Goal: Information Seeking & Learning: Learn about a topic

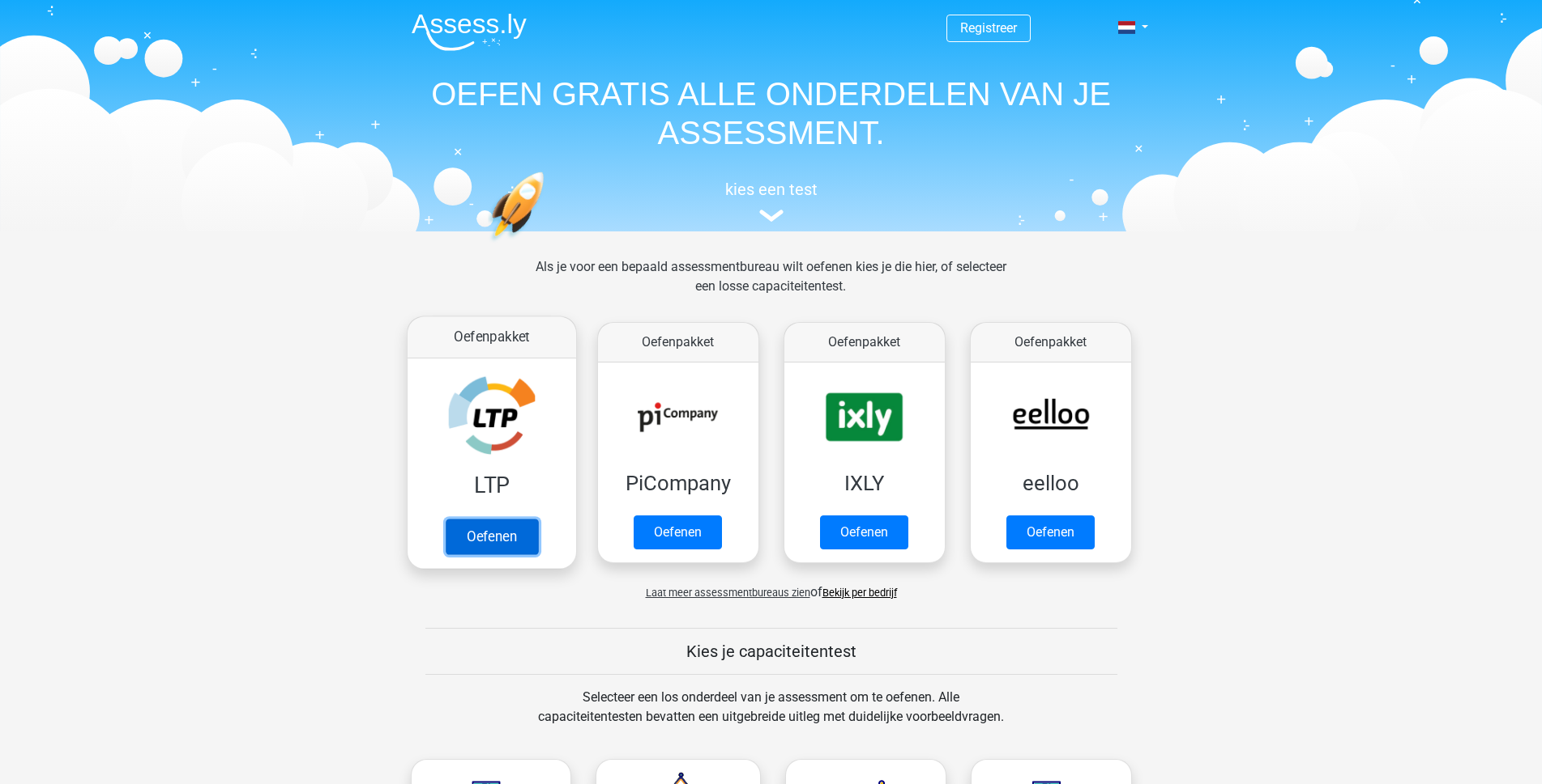
click at [514, 533] on link "Oefenen" at bounding box center [491, 537] width 93 height 36
click at [764, 361] on div "Oefenpakket PiCompany Oefenen" at bounding box center [678, 443] width 187 height 254
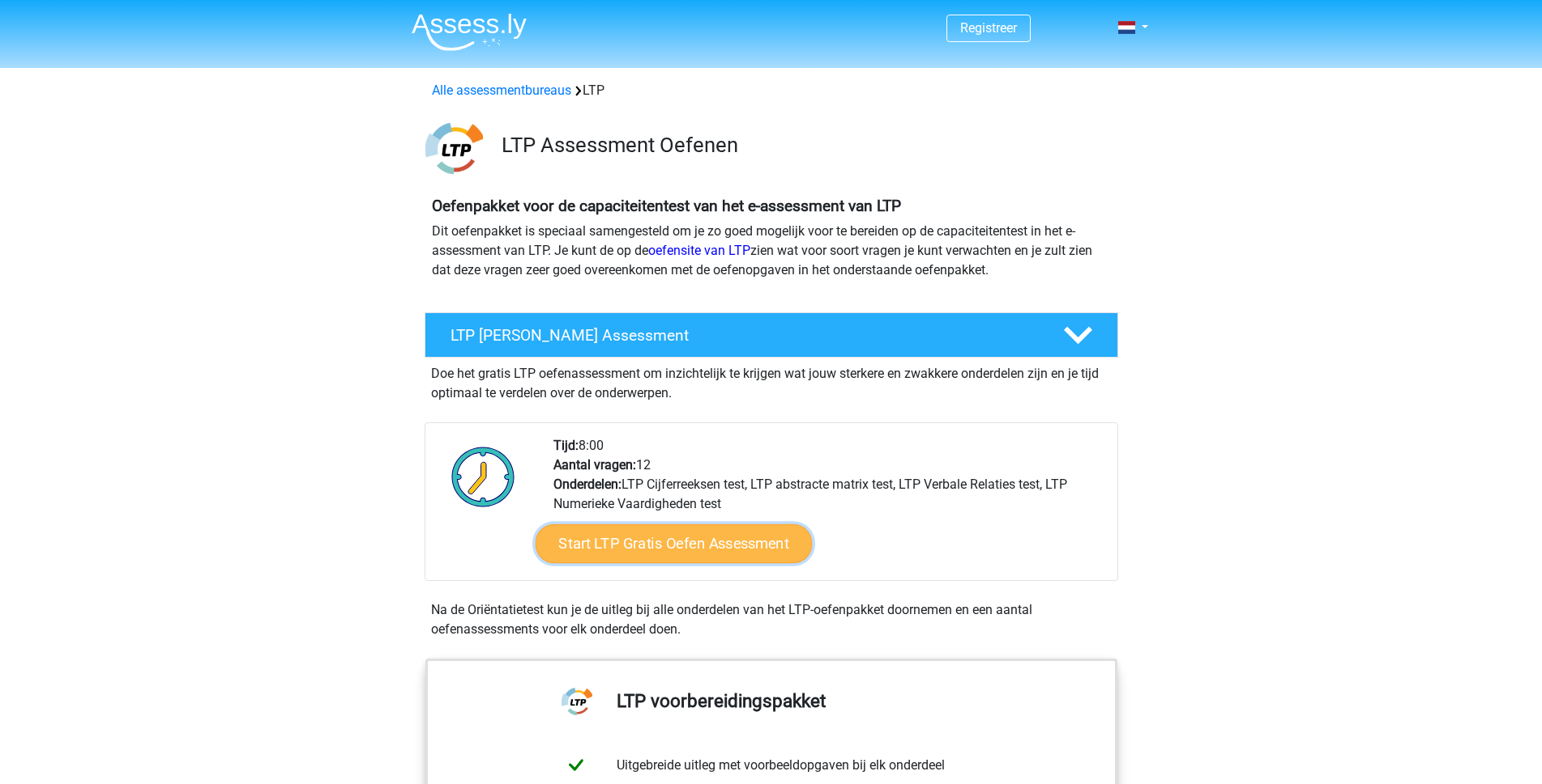
click at [611, 554] on link "Start LTP Gratis Oefen Assessment" at bounding box center [674, 544] width 277 height 39
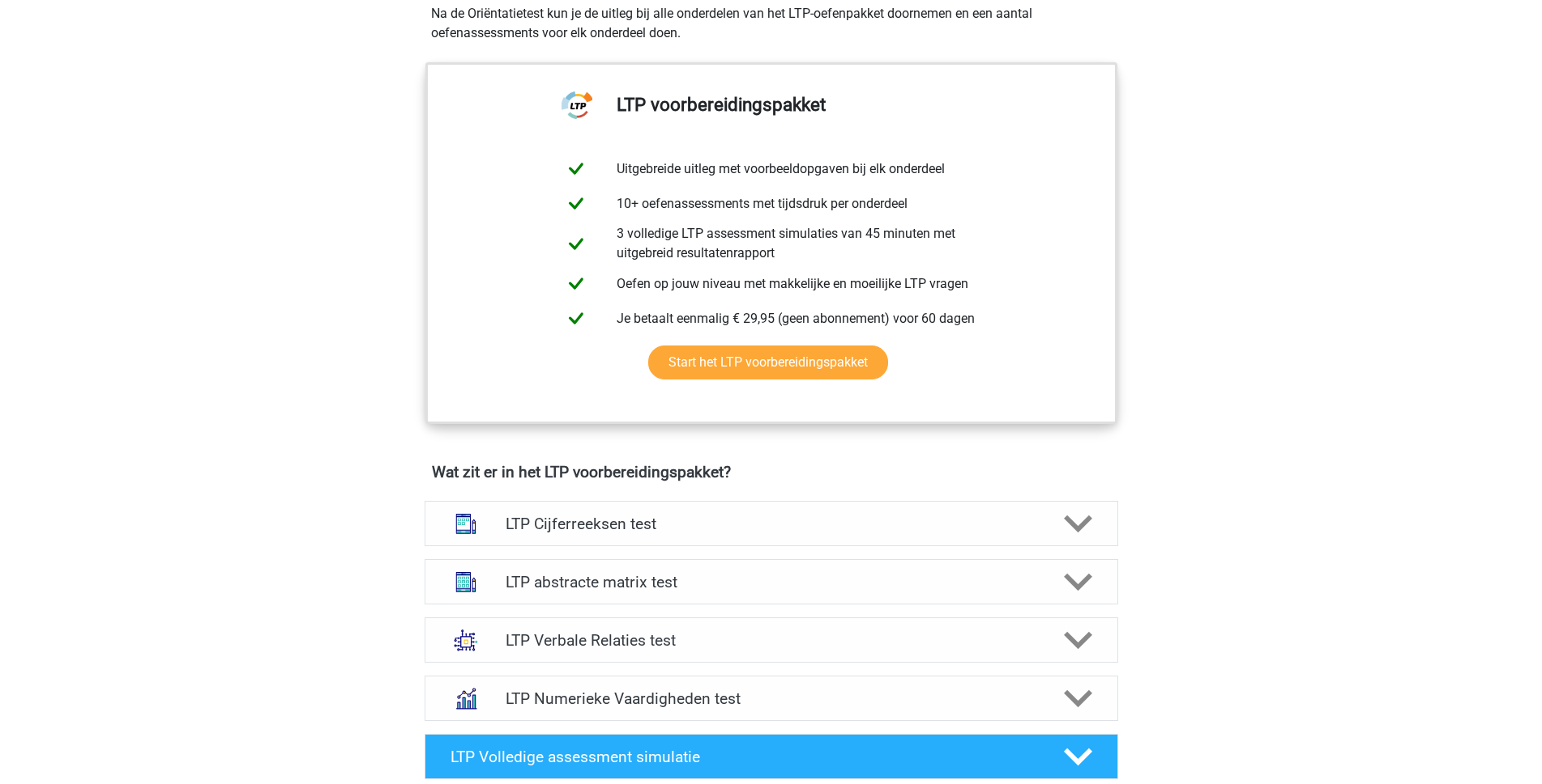
scroll to position [599, 0]
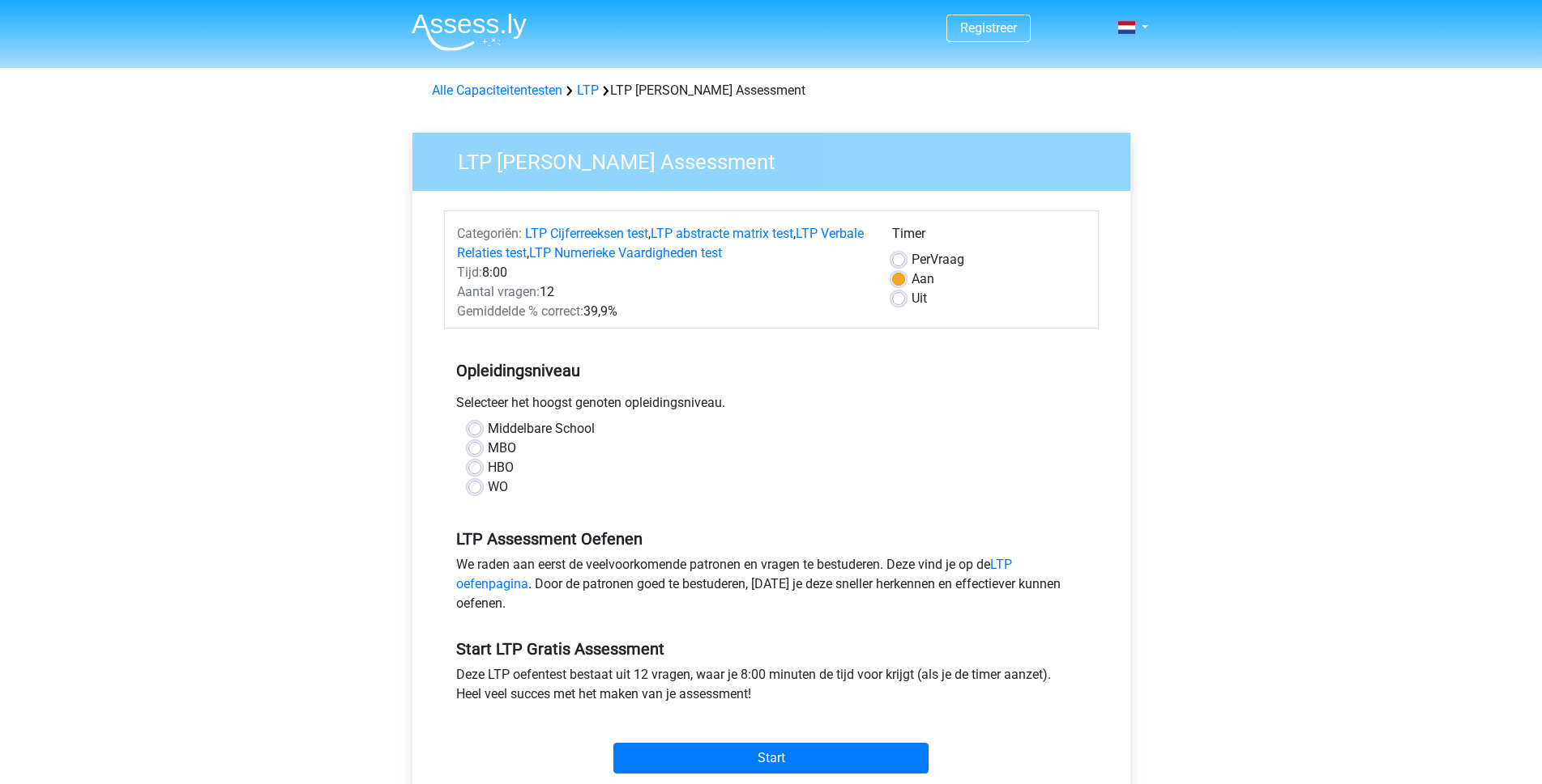
click at [488, 448] on label "MBO" at bounding box center [502, 448] width 28 height 19
click at [474, 448] on input "MBO" at bounding box center [474, 447] width 13 height 16
radio input "true"
click at [838, 748] on input "Start" at bounding box center [771, 758] width 315 height 31
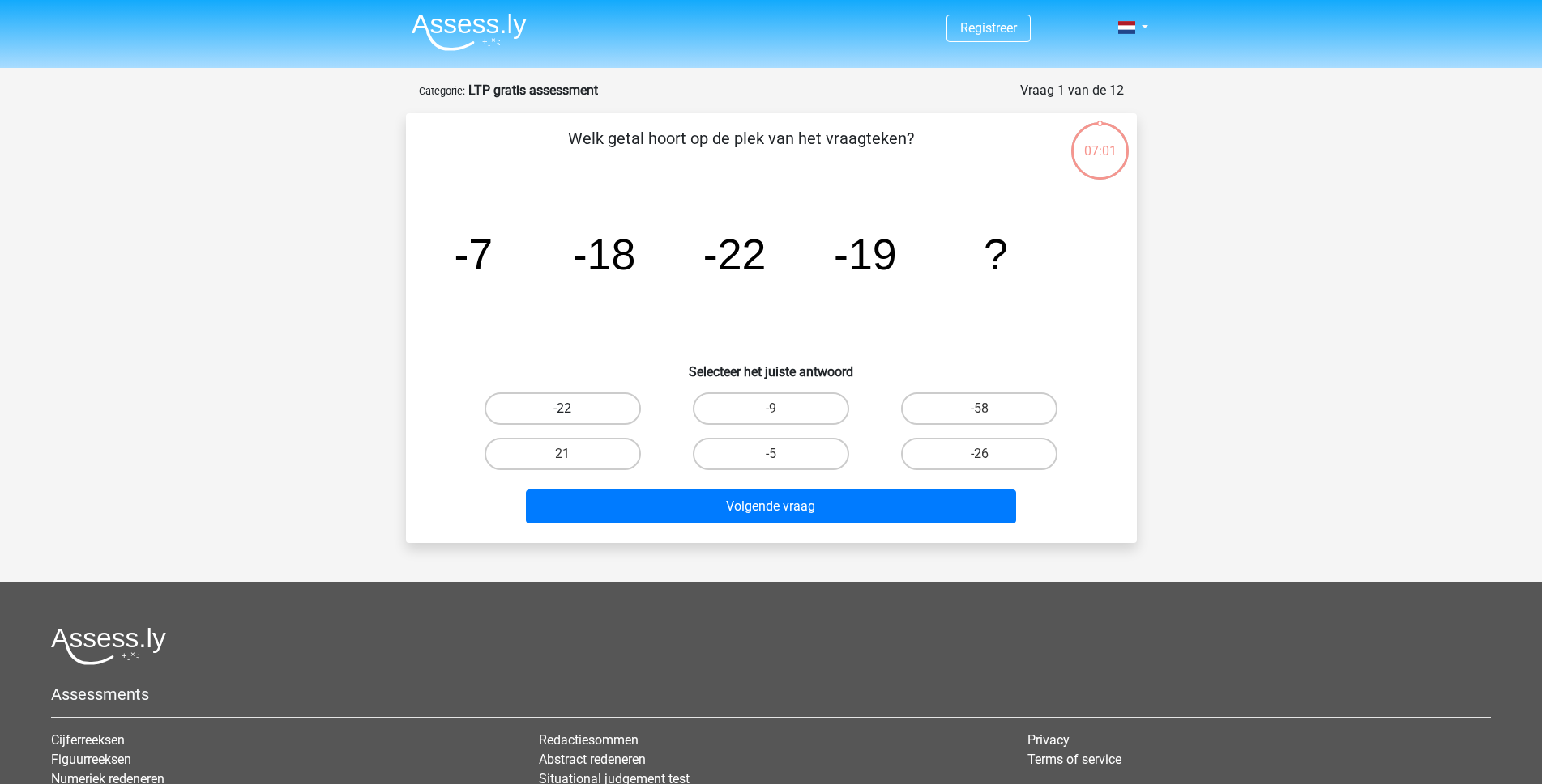
click at [626, 401] on label "-22" at bounding box center [562, 409] width 157 height 32
click at [573, 409] on input "-22" at bounding box center [567, 414] width 11 height 11
radio input "true"
click at [626, 401] on label "-22" at bounding box center [562, 409] width 157 height 32
click at [573, 409] on input "-22" at bounding box center [567, 414] width 11 height 11
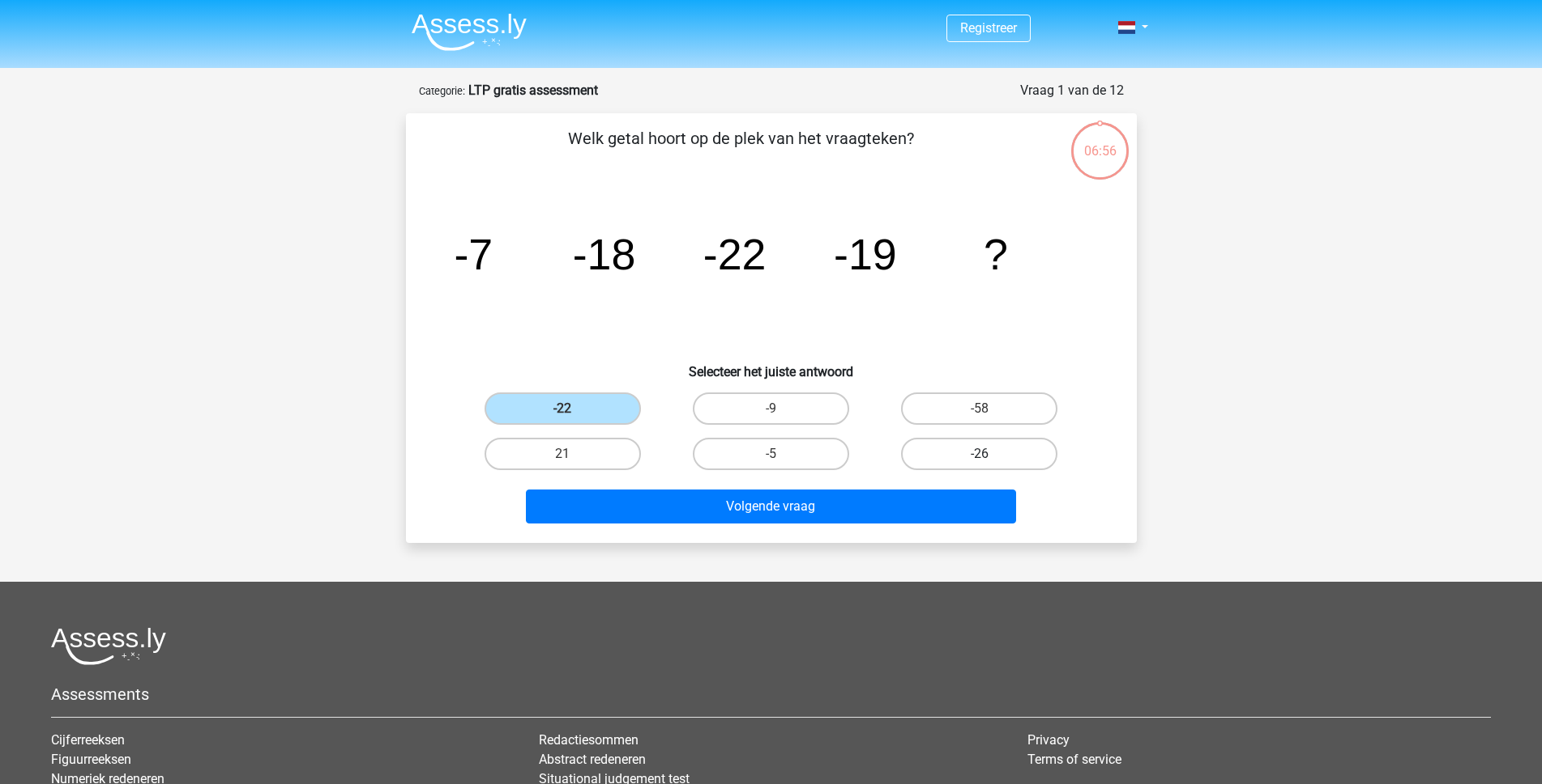
click at [937, 454] on label "-26" at bounding box center [979, 454] width 157 height 32
click at [979, 454] on input "-26" at bounding box center [984, 459] width 11 height 11
radio input "true"
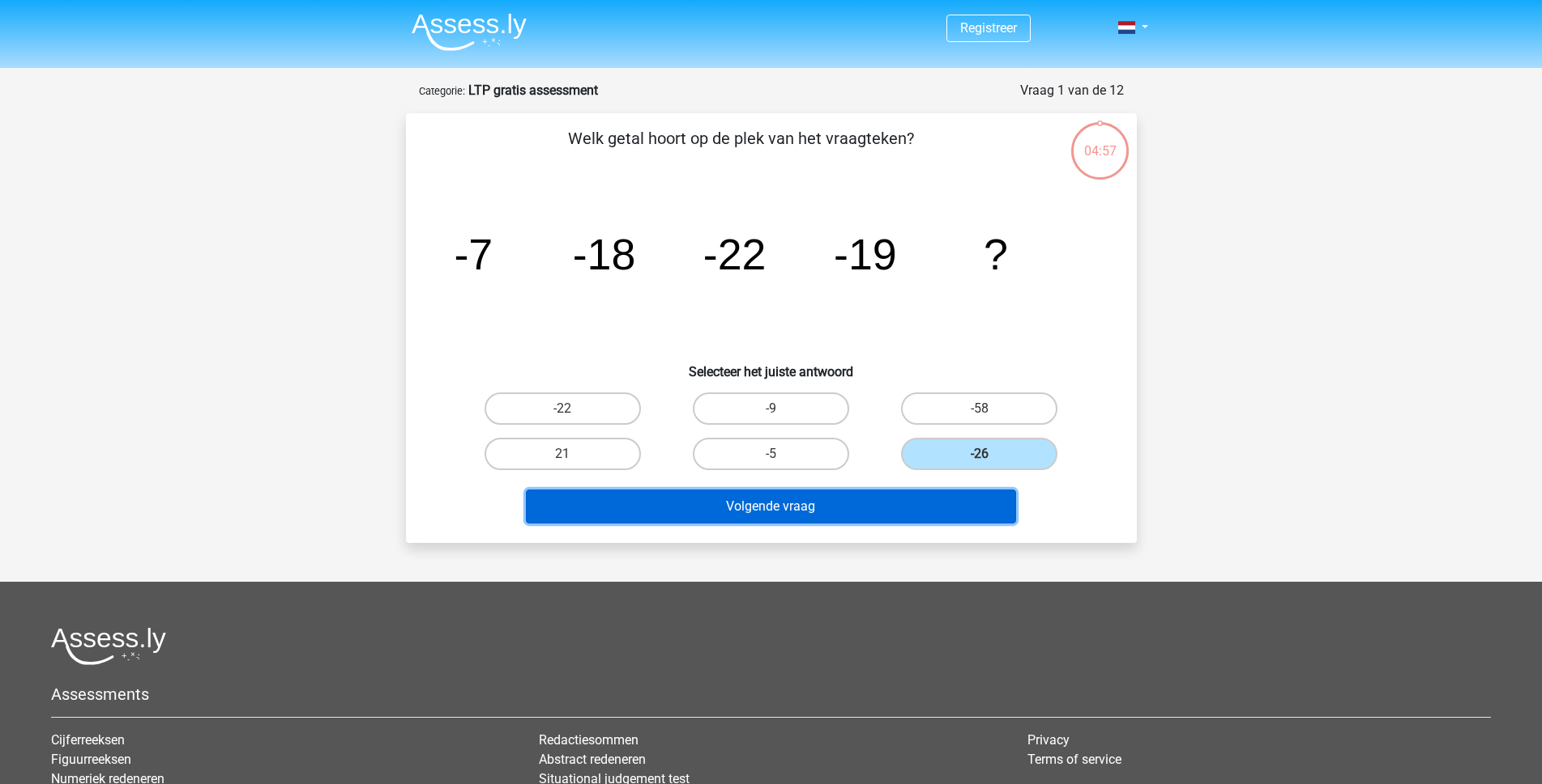
click at [931, 513] on button "Volgende vraag" at bounding box center [771, 507] width 490 height 34
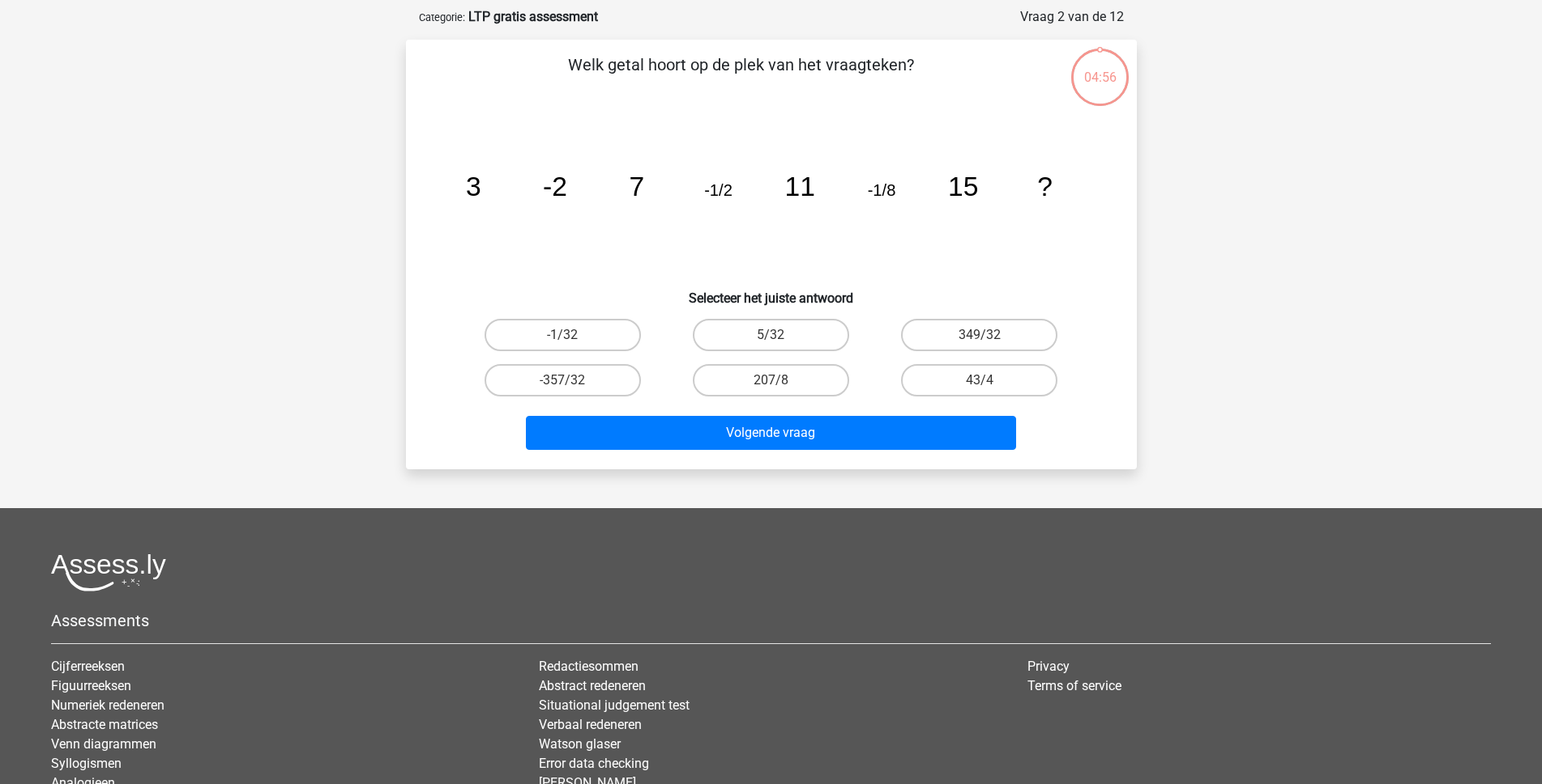
scroll to position [81, 0]
